Goal: Task Accomplishment & Management: Use online tool/utility

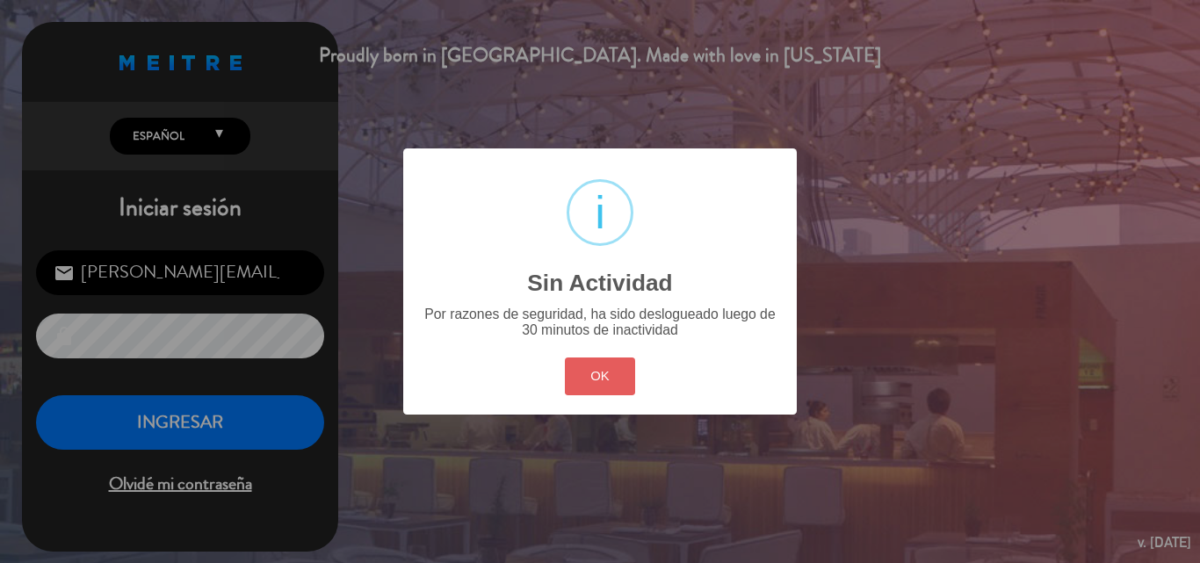
click at [613, 381] on button "OK" at bounding box center [600, 376] width 71 height 38
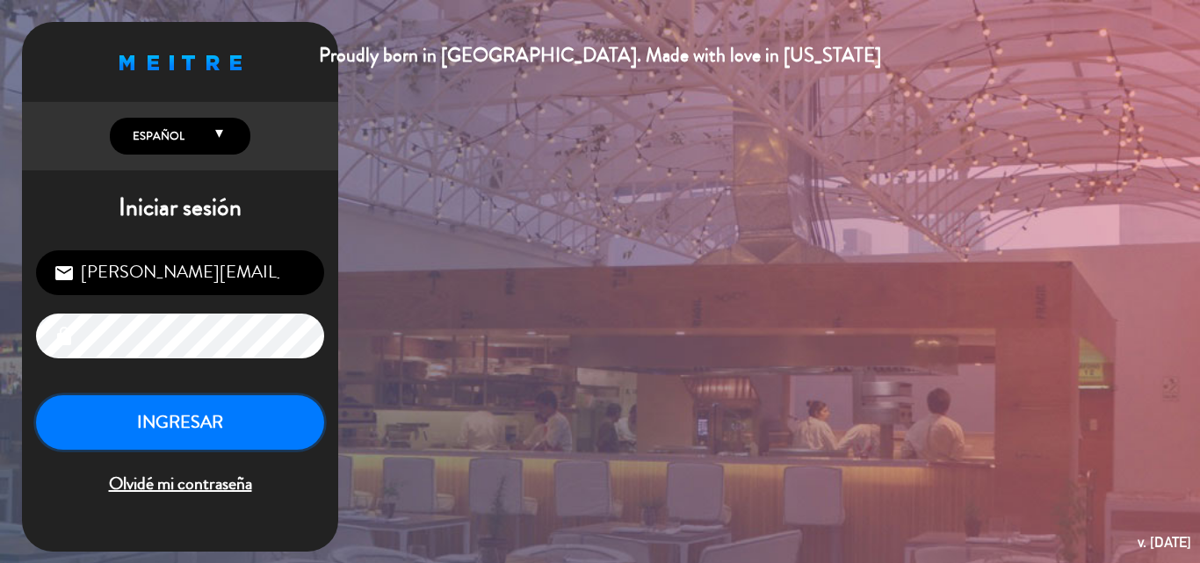
click at [190, 413] on button "INGRESAR" at bounding box center [180, 422] width 288 height 55
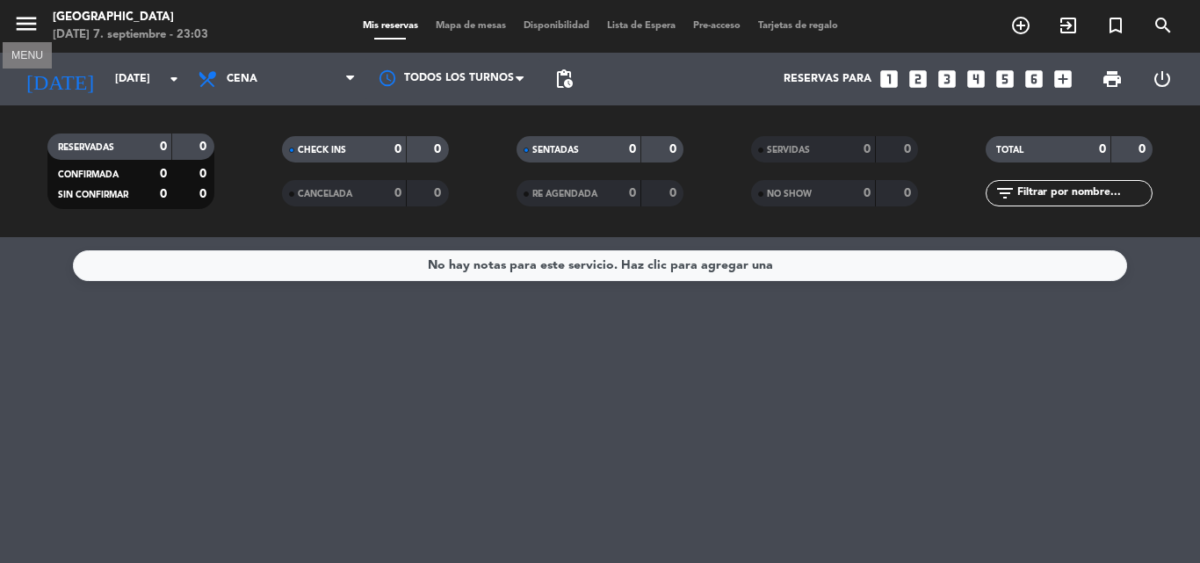
click at [26, 20] on icon "menu" at bounding box center [26, 24] width 26 height 26
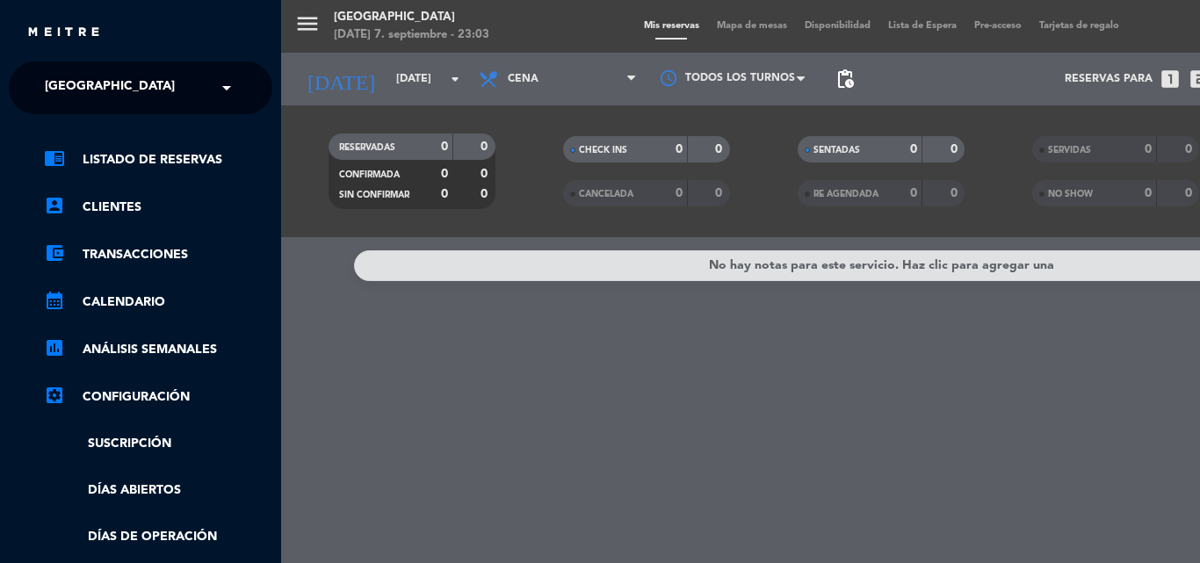
click at [308, 15] on div "menu [GEOGRAPHIC_DATA][DATE]. septiembre - 23:03 Mis reservas Mapa de mesas Dis…" at bounding box center [881, 281] width 1200 height 563
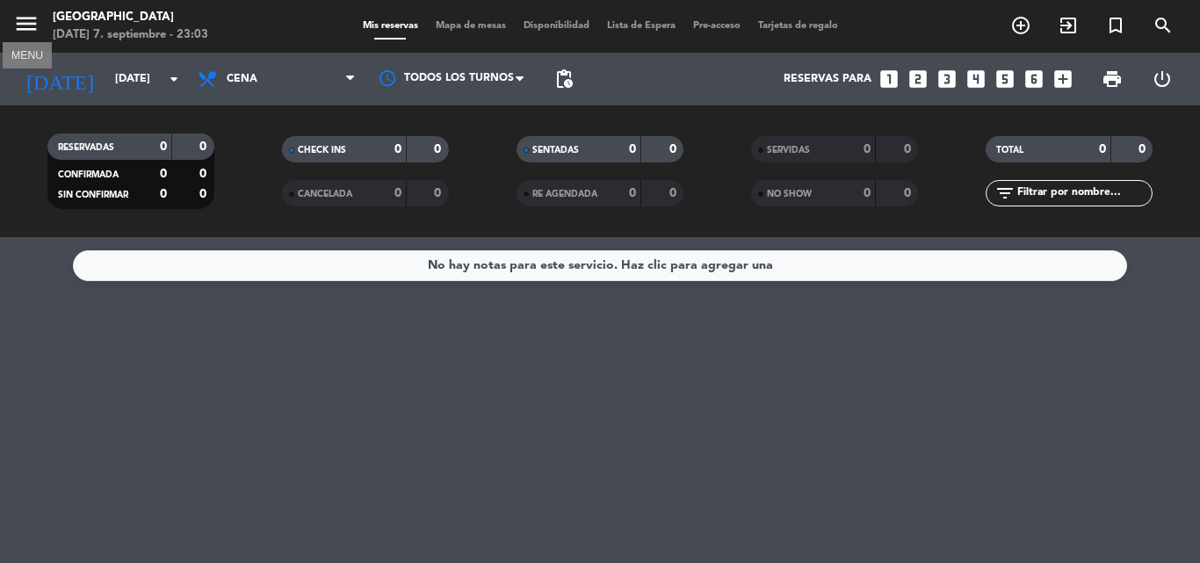
click at [30, 25] on icon "menu" at bounding box center [26, 24] width 26 height 26
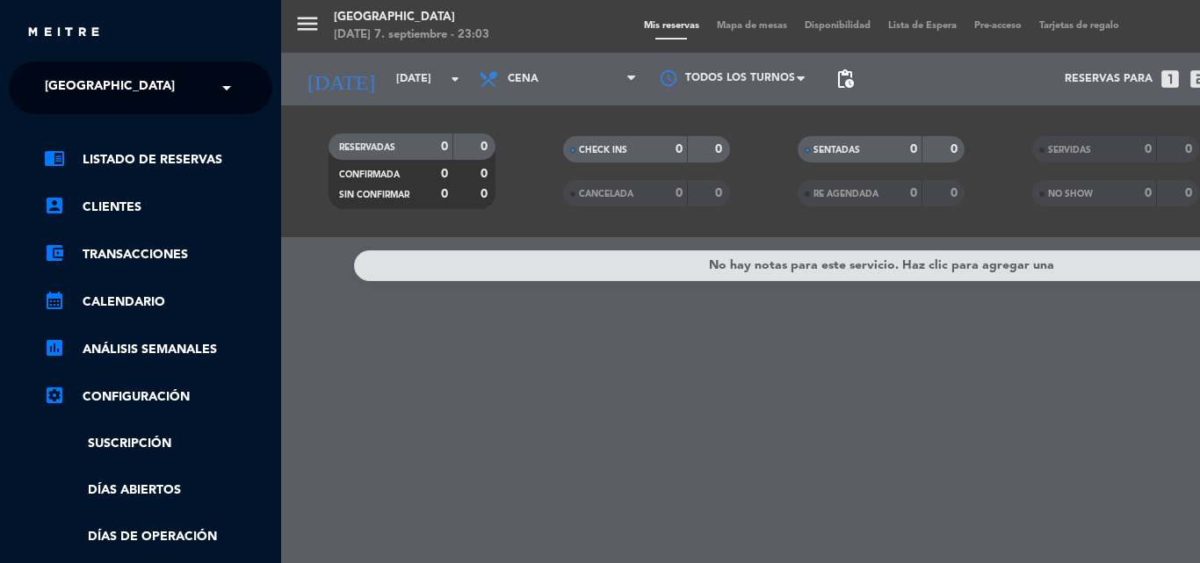
click at [132, 85] on div "× [GEOGRAPHIC_DATA]" at bounding box center [119, 87] width 163 height 37
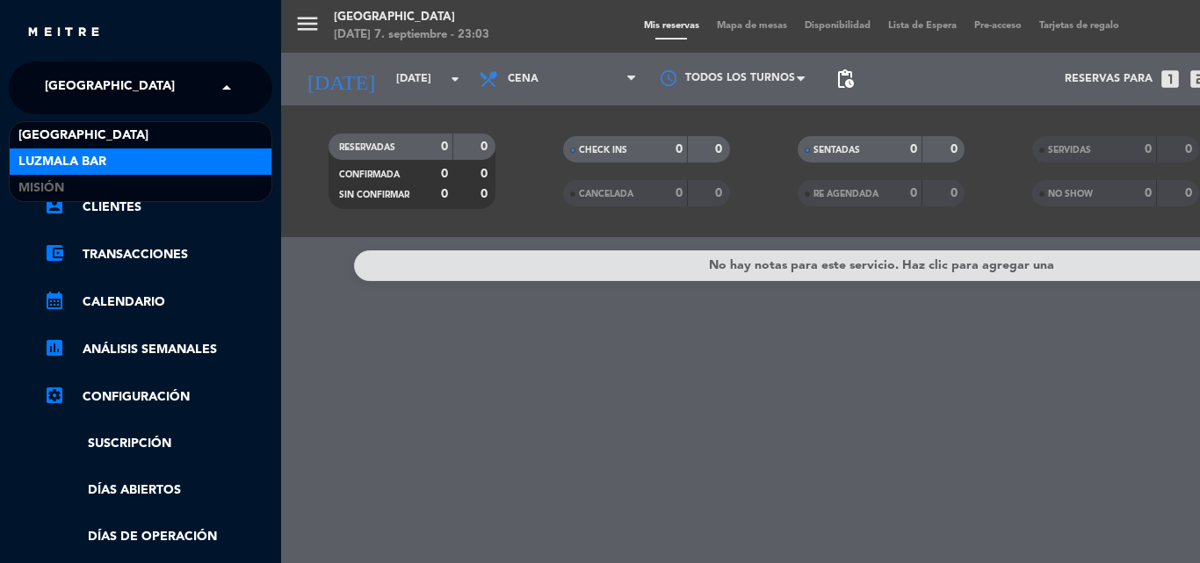
click at [101, 155] on span "Luzmala Bar" at bounding box center [62, 162] width 88 height 20
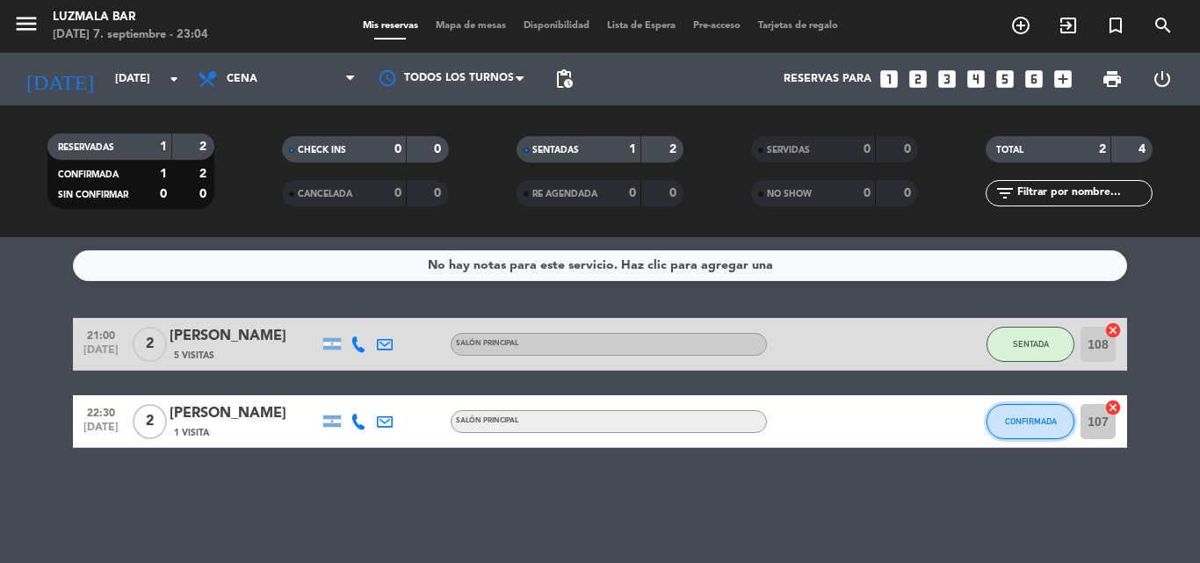
click at [1044, 418] on span "CONFIRMADA" at bounding box center [1031, 421] width 52 height 10
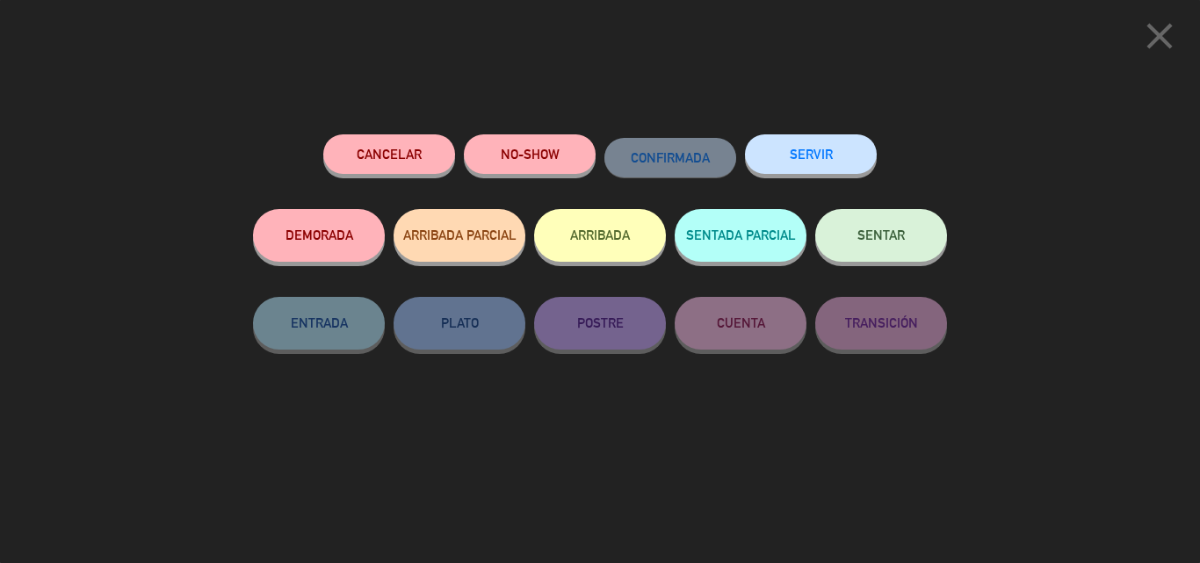
drag, startPoint x: 881, startPoint y: 232, endPoint x: 895, endPoint y: 229, distance: 14.3
click at [883, 233] on span "SENTAR" at bounding box center [880, 234] width 47 height 15
